Goal: Book appointment/travel/reservation

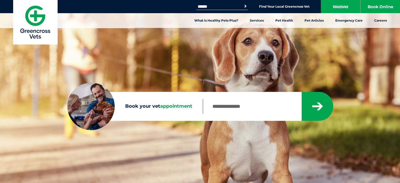
click at [180, 108] on span "appointment" at bounding box center [176, 106] width 32 height 6
click at [203, 108] on input "Book your vet appointment" at bounding box center [252, 106] width 99 height 15
click at [233, 104] on input "Book your vet appointment" at bounding box center [252, 106] width 99 height 15
type input "****"
click at [302, 92] on button "submit" at bounding box center [318, 106] width 32 height 29
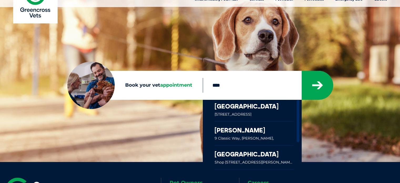
scroll to position [53, 0]
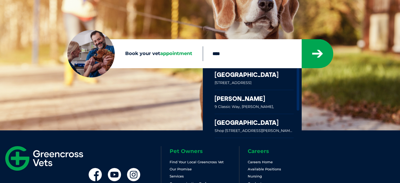
click at [241, 84] on link at bounding box center [254, 79] width 79 height 22
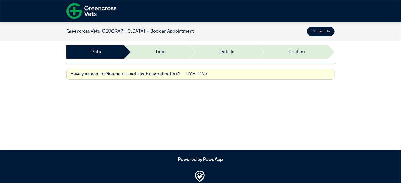
click at [190, 73] on label "Yes" at bounding box center [191, 74] width 11 height 7
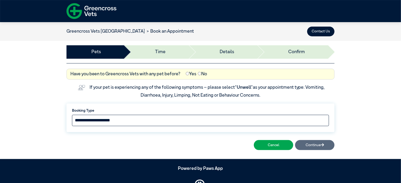
click at [140, 117] on select "**********" at bounding box center [200, 120] width 257 height 11
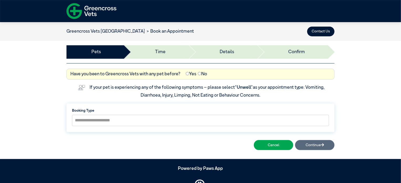
click at [220, 40] on div "Greencross Vets [GEOGRAPHIC_DATA] Book an Appointment Contact Us" at bounding box center [200, 31] width 401 height 19
click at [318, 29] on button "Contact Us" at bounding box center [320, 32] width 27 height 10
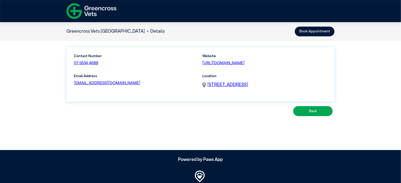
click at [100, 63] on p "07 5534 4688" at bounding box center [104, 63] width 60 height 6
drag, startPoint x: 100, startPoint y: 63, endPoint x: 72, endPoint y: 62, distance: 28.1
click at [72, 62] on div "Contact Number 07 5534 4688" at bounding box center [103, 61] width 65 height 16
copy link "07 5534 4688"
